Goal: Task Accomplishment & Management: Manage account settings

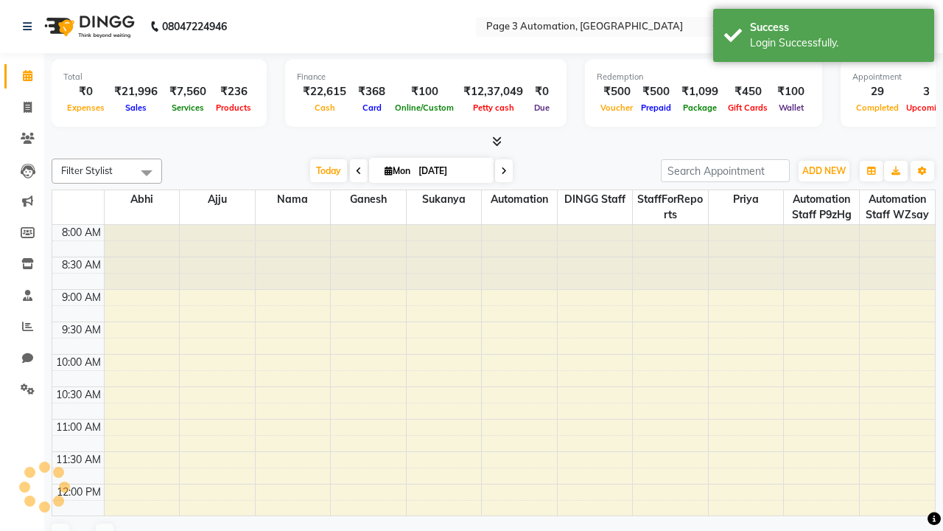
select select "en"
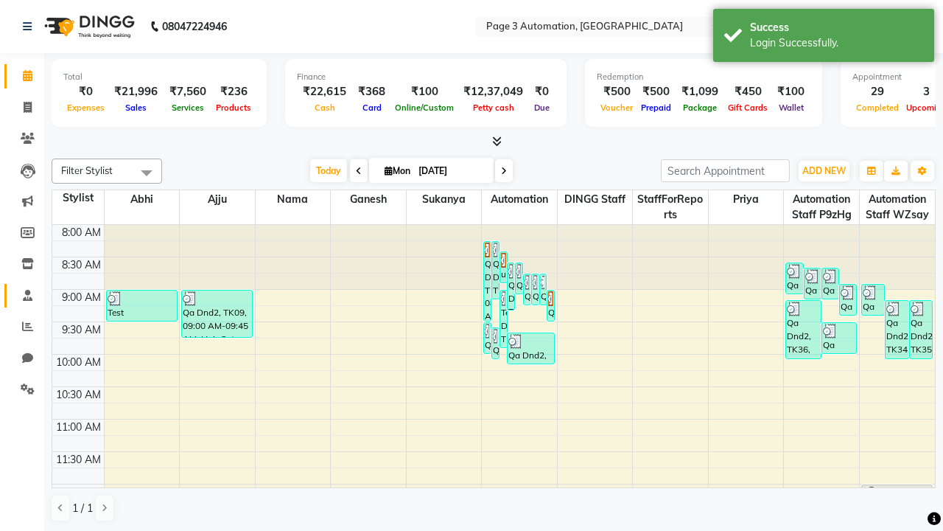
click at [22, 295] on span at bounding box center [28, 295] width 26 height 17
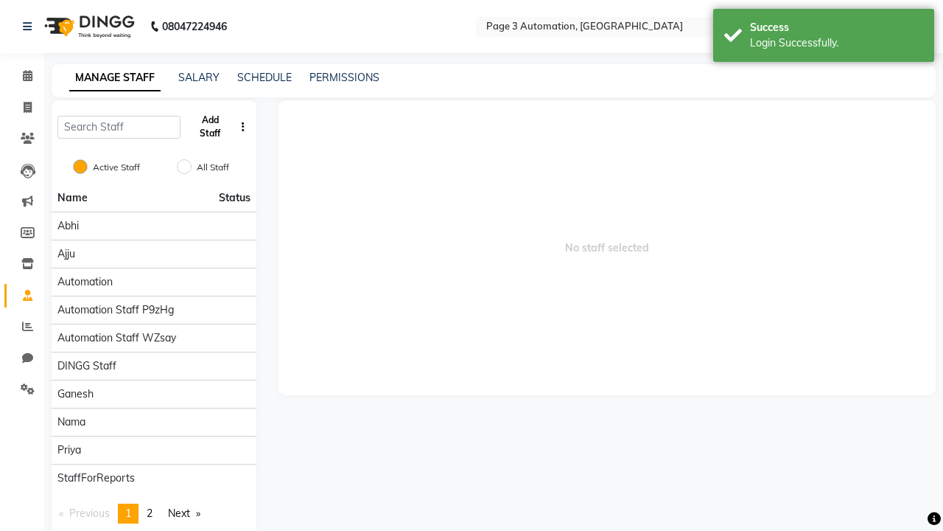
click at [210, 127] on button "Add Staff" at bounding box center [210, 127] width 48 height 38
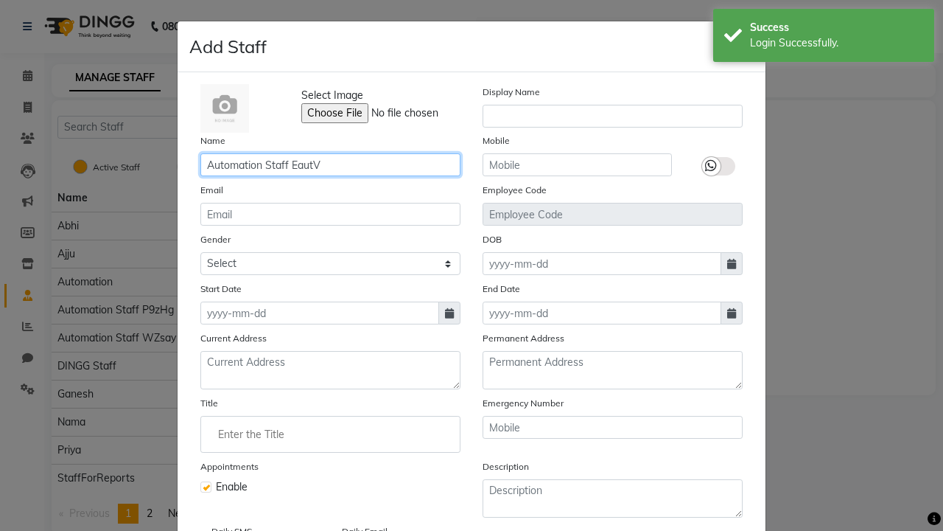
type input "Automation Staff EautV"
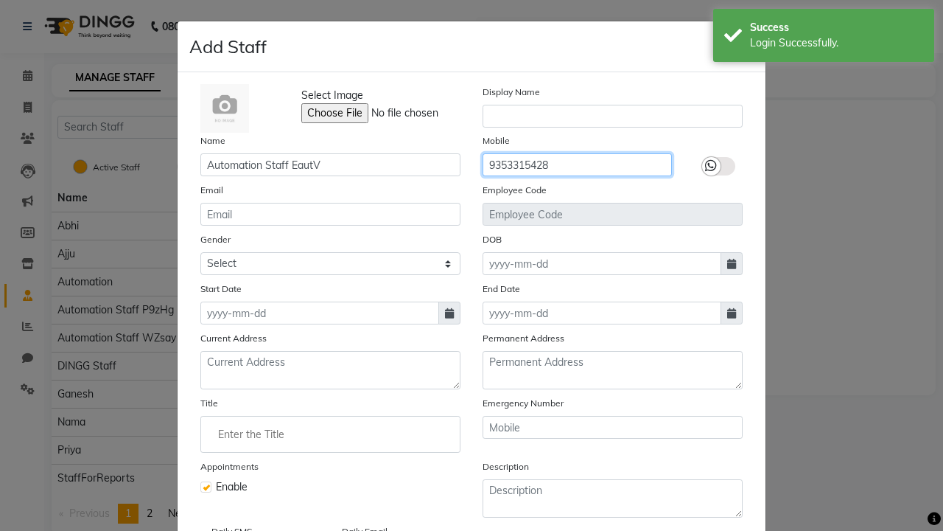
type input "9353315428"
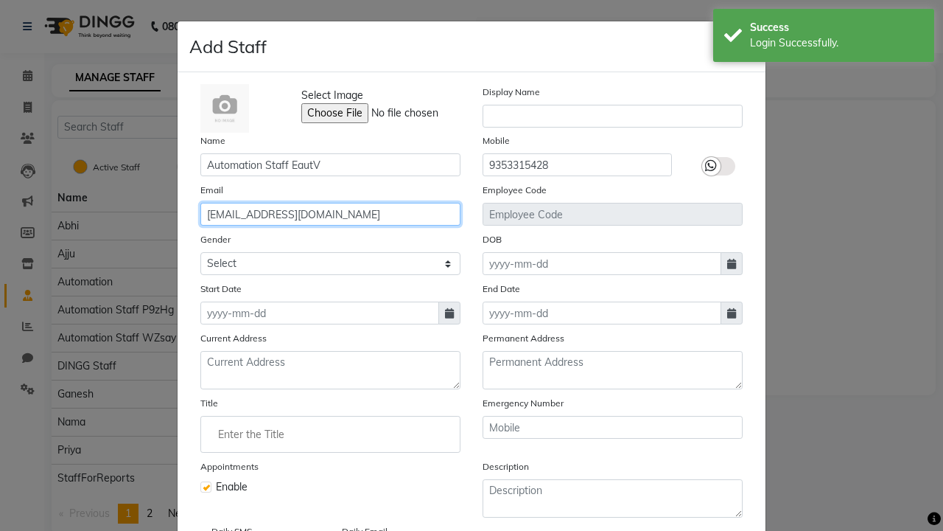
type input "[EMAIL_ADDRESS][DOMAIN_NAME]"
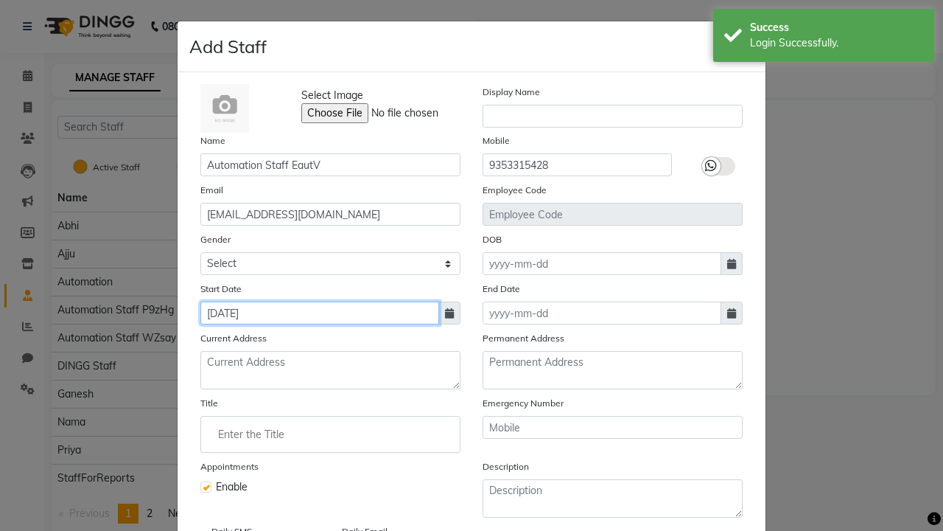
type input "[DATE]"
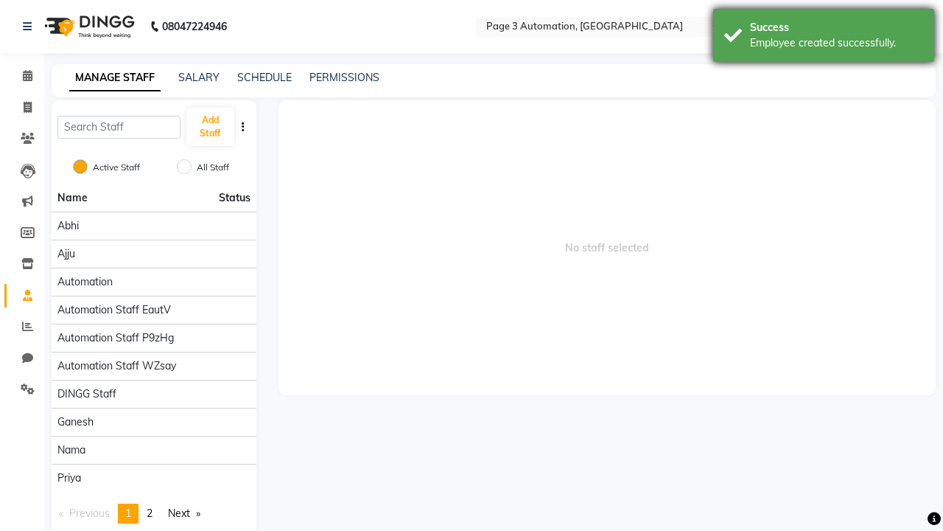
click at [824, 38] on div "Employee created successfully." at bounding box center [836, 42] width 173 height 15
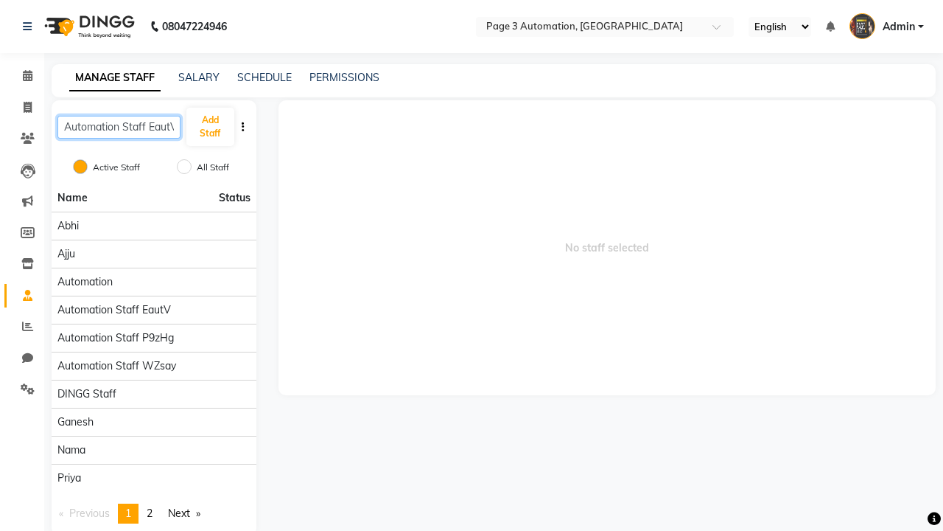
scroll to position [0, 4]
type input "Automation Staff EautV"
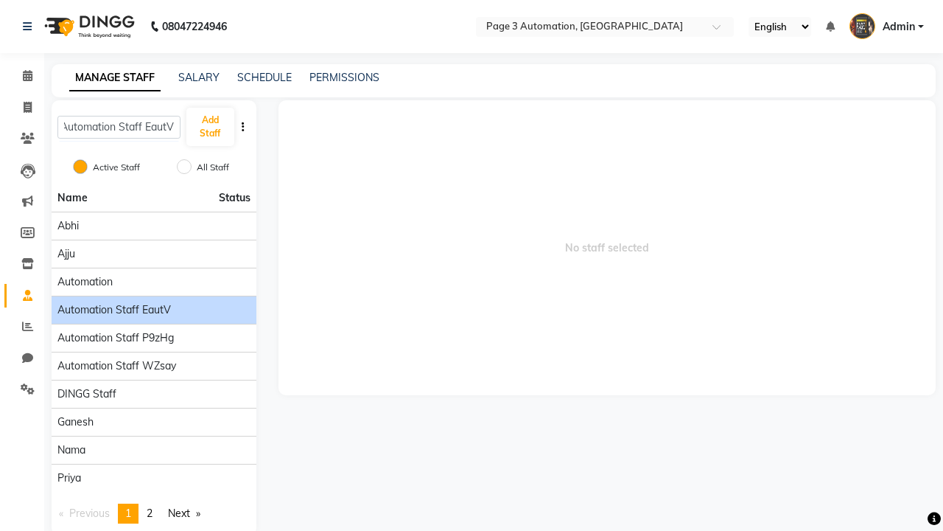
click at [153, 302] on span "Automation Staff EautV" at bounding box center [113, 309] width 113 height 15
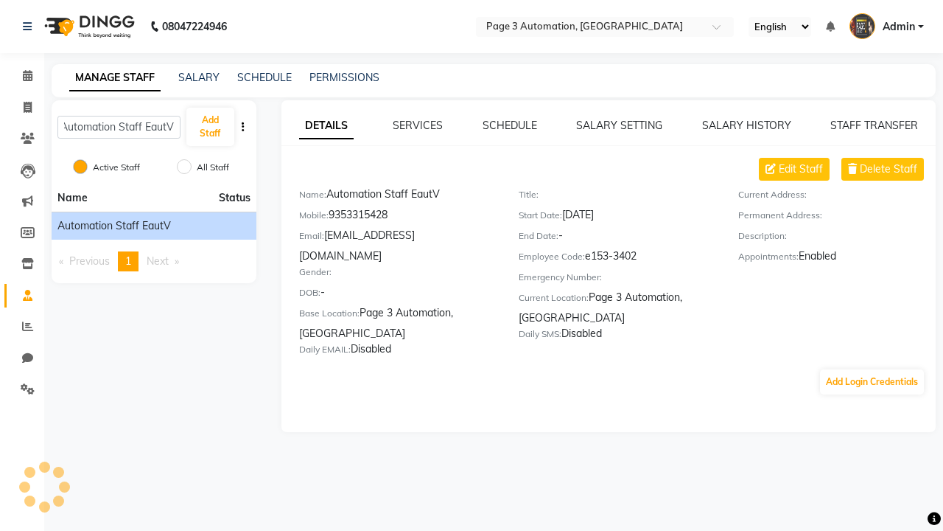
scroll to position [0, 0]
click at [509, 125] on link "SCHEDULE" at bounding box center [510, 125] width 55 height 13
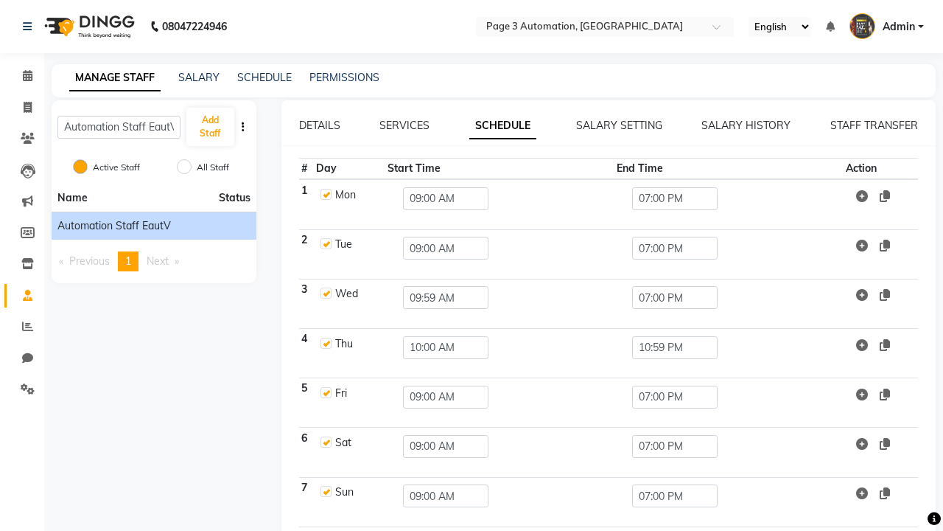
click at [503, 125] on link "SCHEDULE" at bounding box center [502, 126] width 67 height 27
click at [325, 194] on label at bounding box center [326, 194] width 11 height 11
click at [325, 194] on input "checkbox" at bounding box center [326, 194] width 10 height 10
checkbox input "false"
click at [442, 198] on input "09:00 AM" at bounding box center [445, 198] width 85 height 23
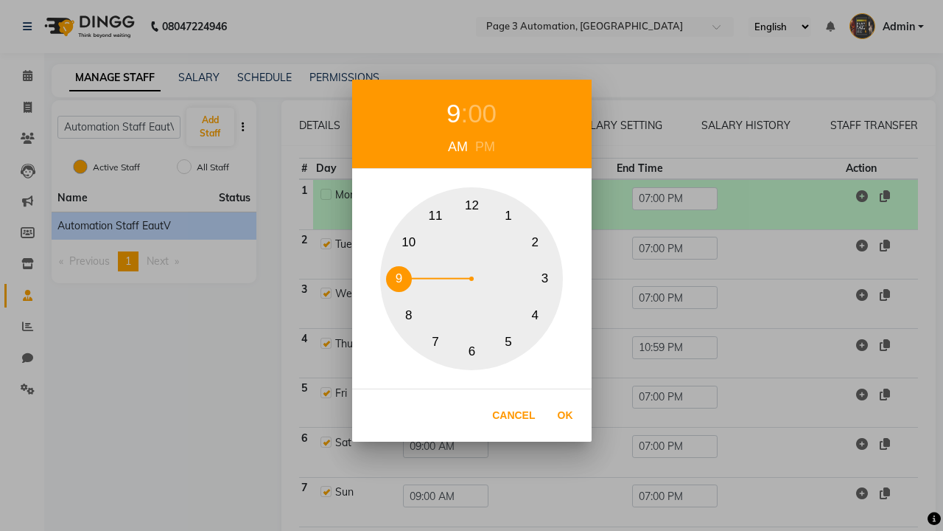
click at [453, 113] on div "9" at bounding box center [454, 113] width 14 height 39
click at [458, 147] on div "AM" at bounding box center [457, 147] width 27 height 20
click at [399, 279] on button "9" at bounding box center [399, 279] width 26 height 26
click at [565, 415] on button "Ok" at bounding box center [565, 415] width 30 height 30
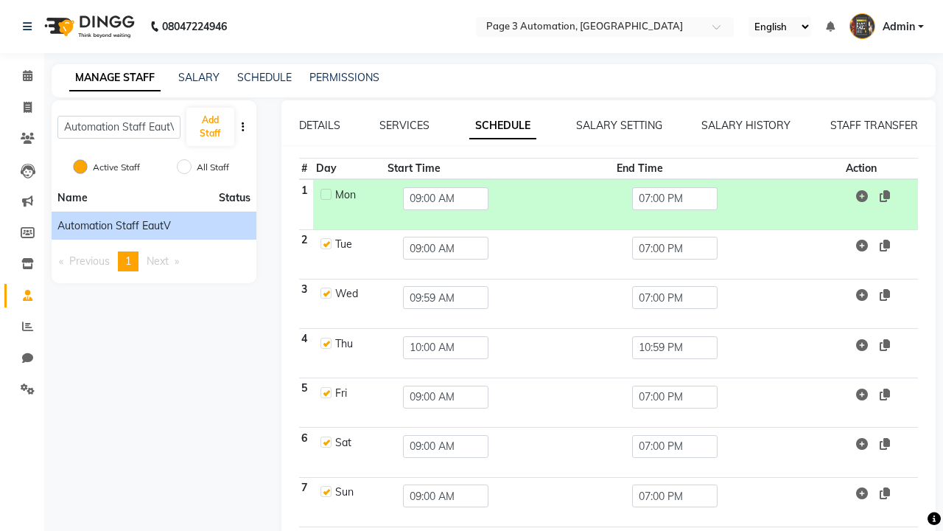
scroll to position [0, 4]
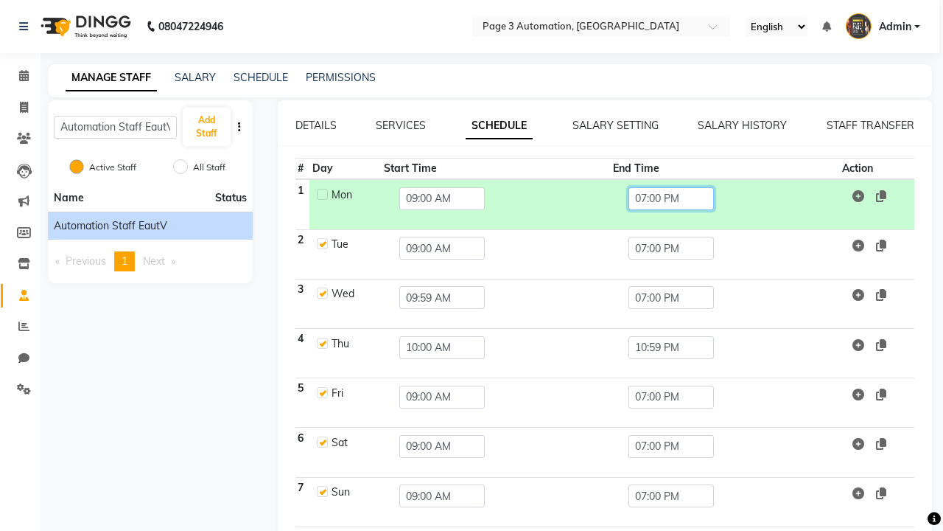
click at [672, 198] on input "07:00 PM" at bounding box center [671, 198] width 85 height 23
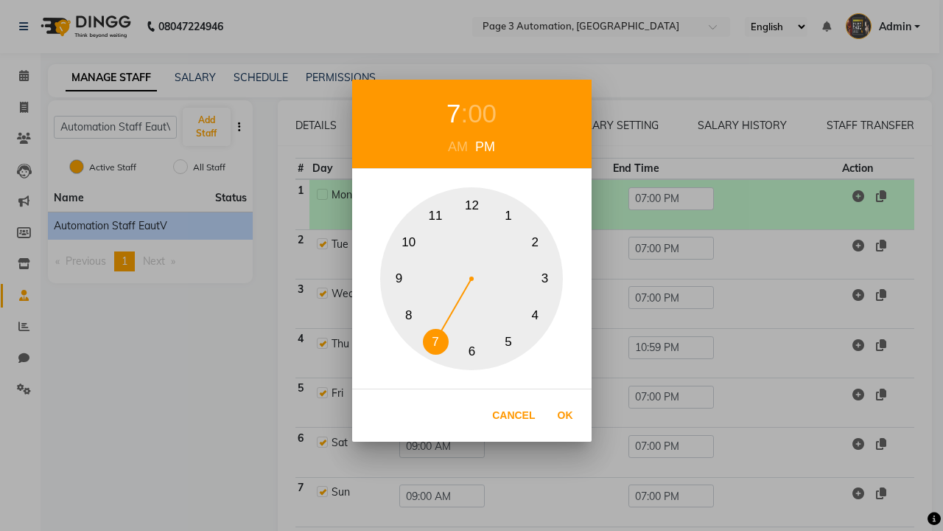
scroll to position [58, 0]
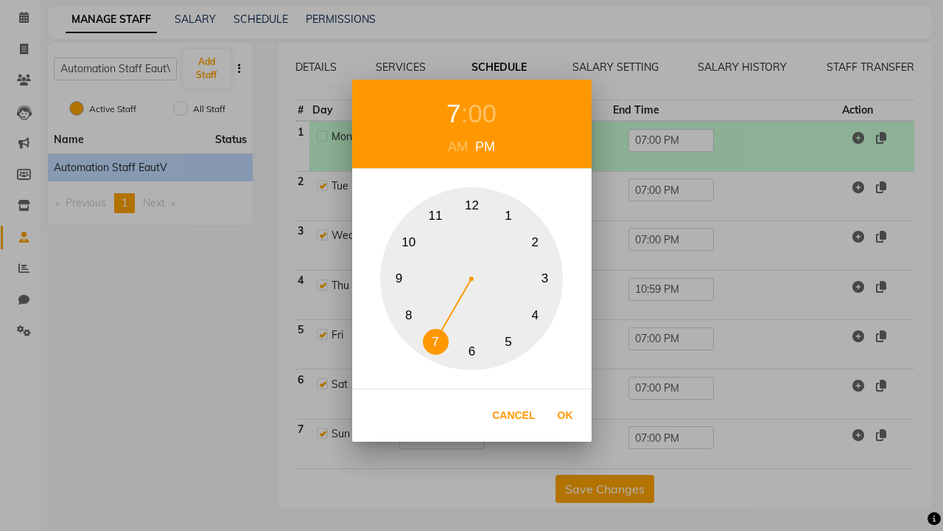
click at [508, 341] on button "5" at bounding box center [509, 342] width 26 height 26
click at [485, 147] on div "PM" at bounding box center [485, 147] width 27 height 20
click at [482, 113] on div "00" at bounding box center [482, 113] width 29 height 39
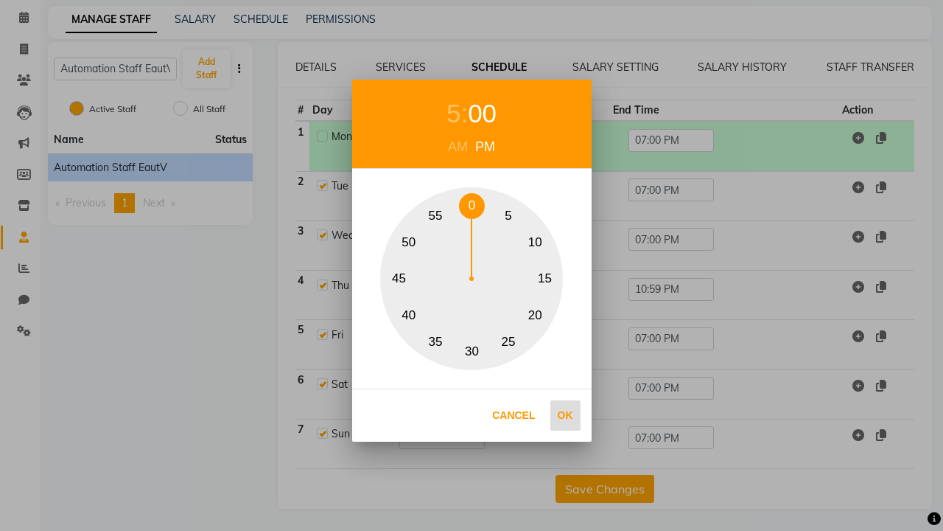
click at [545, 279] on button "15" at bounding box center [545, 279] width 26 height 26
click at [565, 415] on button "Ok" at bounding box center [565, 415] width 30 height 30
type input "05:15 PM"
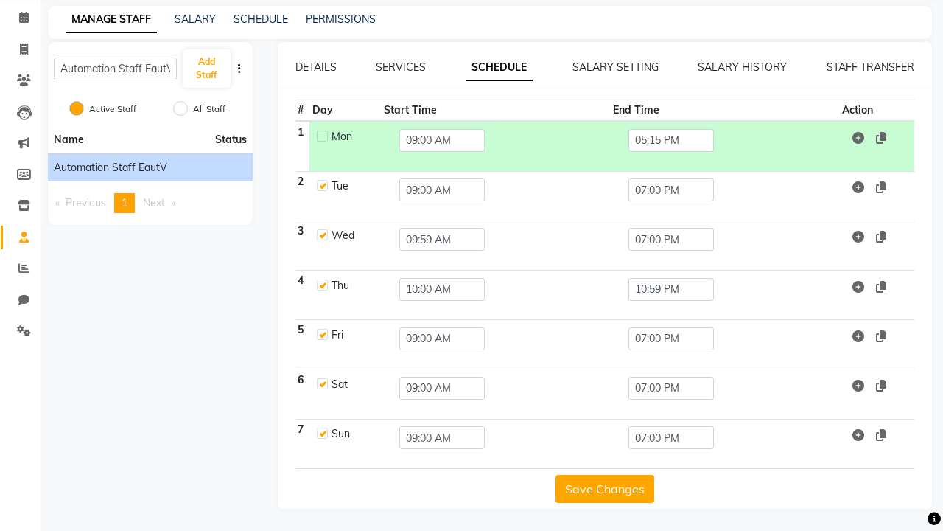
scroll to position [0, 0]
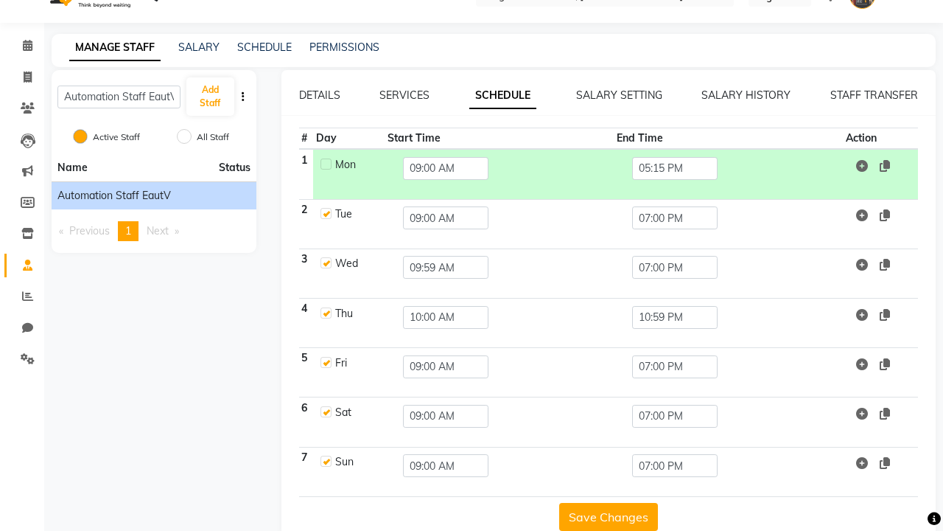
click at [604, 516] on button "Save Changes" at bounding box center [608, 517] width 99 height 28
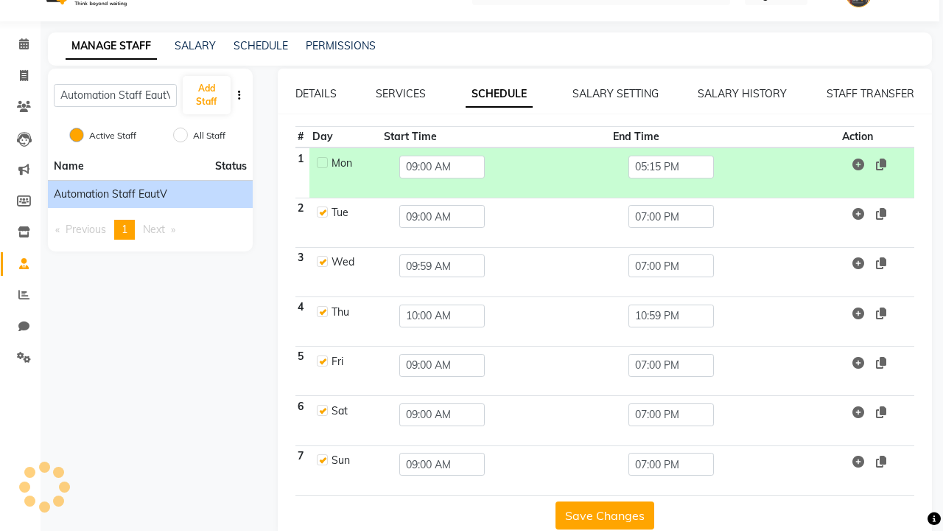
scroll to position [58, 0]
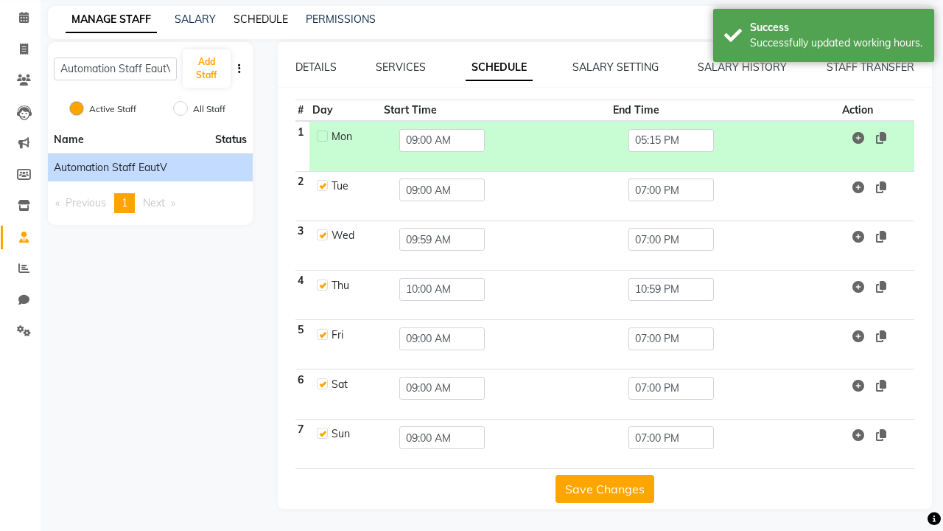
click at [261, 19] on link "SCHEDULE" at bounding box center [261, 19] width 55 height 13
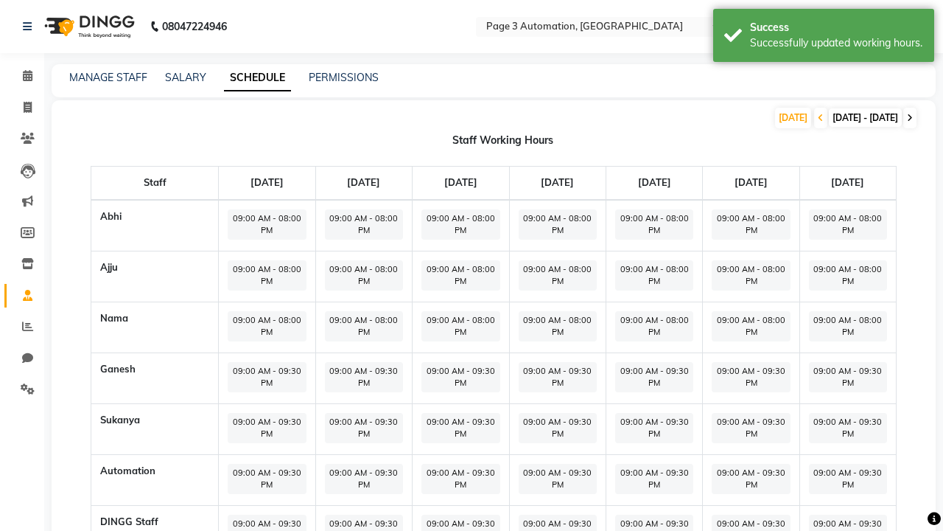
click at [910, 118] on icon at bounding box center [910, 117] width 6 height 9
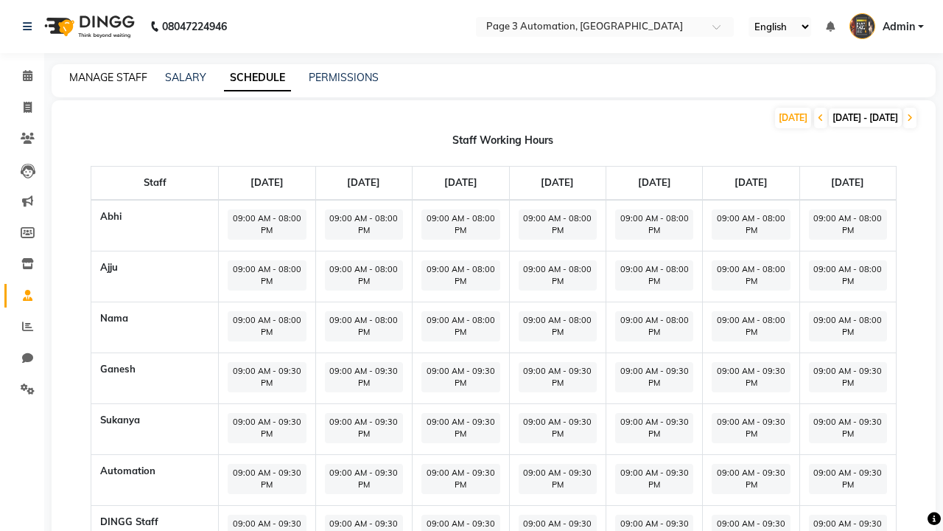
click at [108, 77] on link "MANAGE STAFF" at bounding box center [108, 77] width 78 height 13
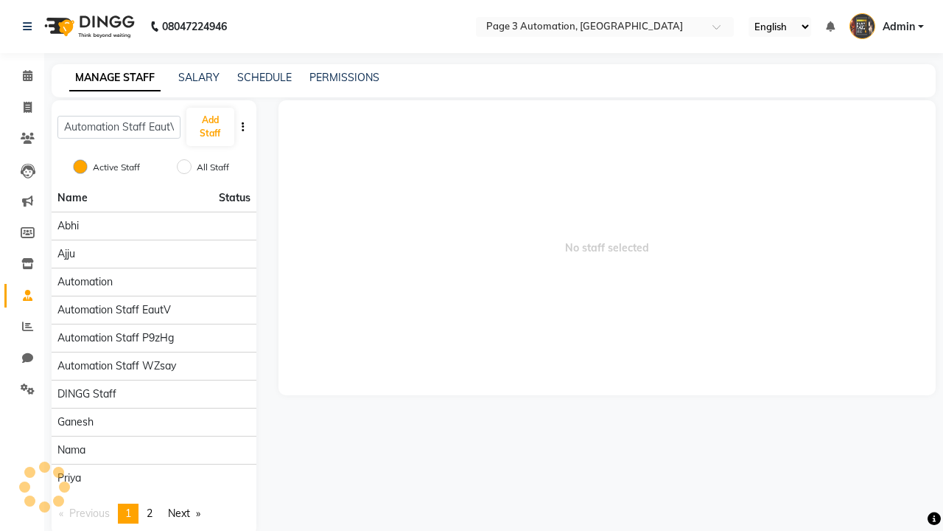
scroll to position [0, 4]
